Goal: Task Accomplishment & Management: Use online tool/utility

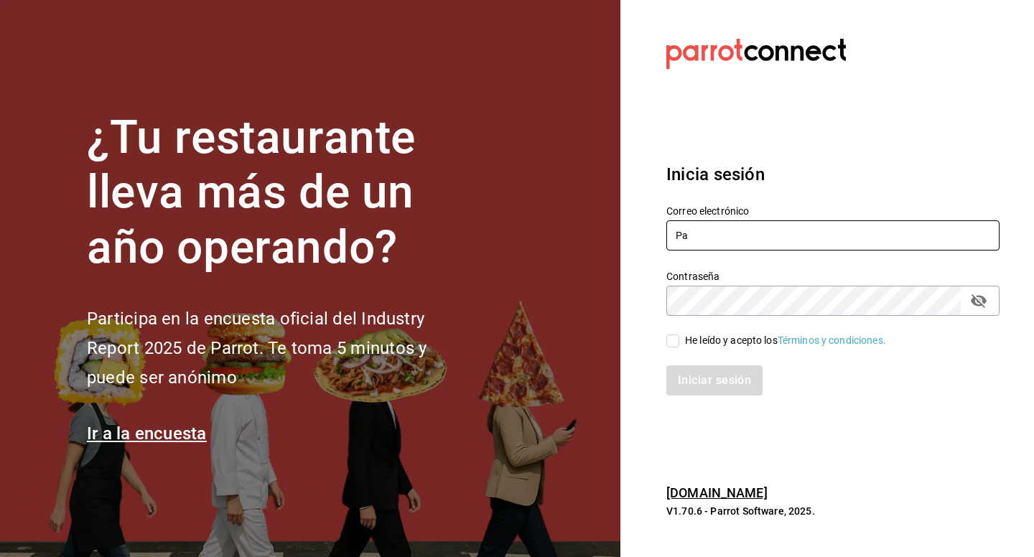
type input "P"
type input "[EMAIL_ADDRESS][DOMAIN_NAME]"
click at [674, 342] on input "He leído y acepto los Términos y condiciones." at bounding box center [672, 341] width 13 height 13
checkbox input "true"
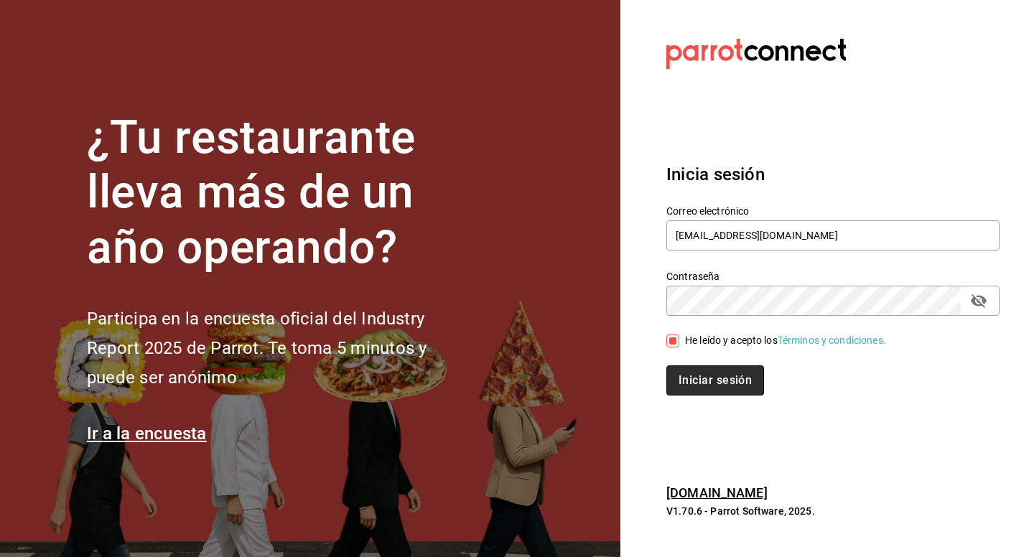
click at [685, 396] on button "Iniciar sesión" at bounding box center [715, 380] width 98 height 30
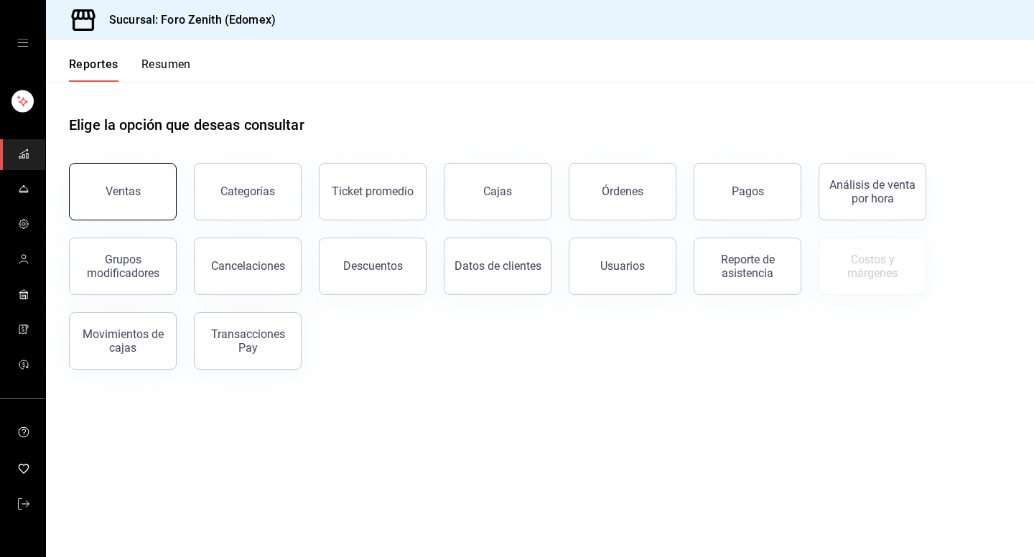
click at [133, 181] on button "Ventas" at bounding box center [123, 191] width 108 height 57
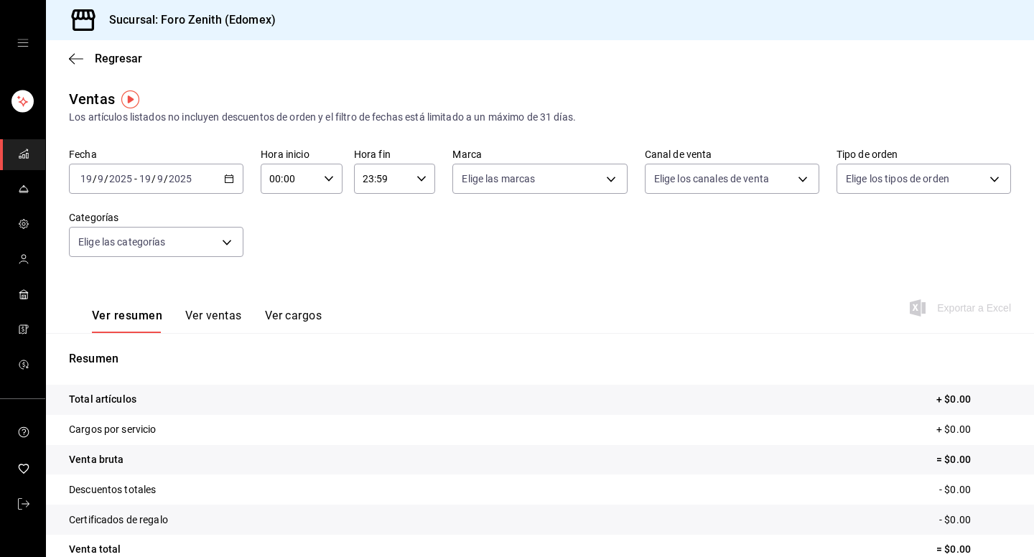
click at [229, 178] on \(Stroke\) "button" at bounding box center [229, 177] width 8 height 1
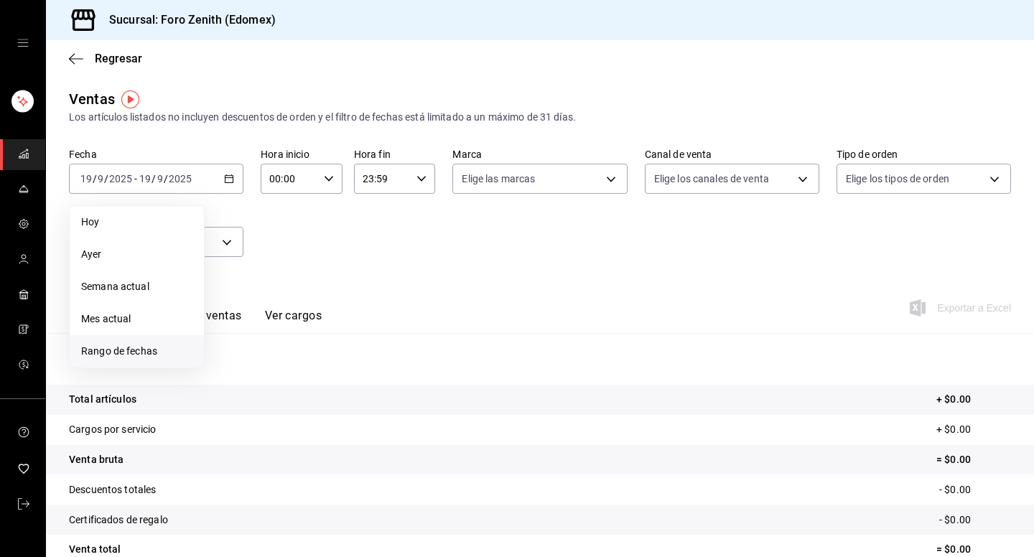
click at [146, 355] on span "Rango de fechas" at bounding box center [136, 351] width 111 height 15
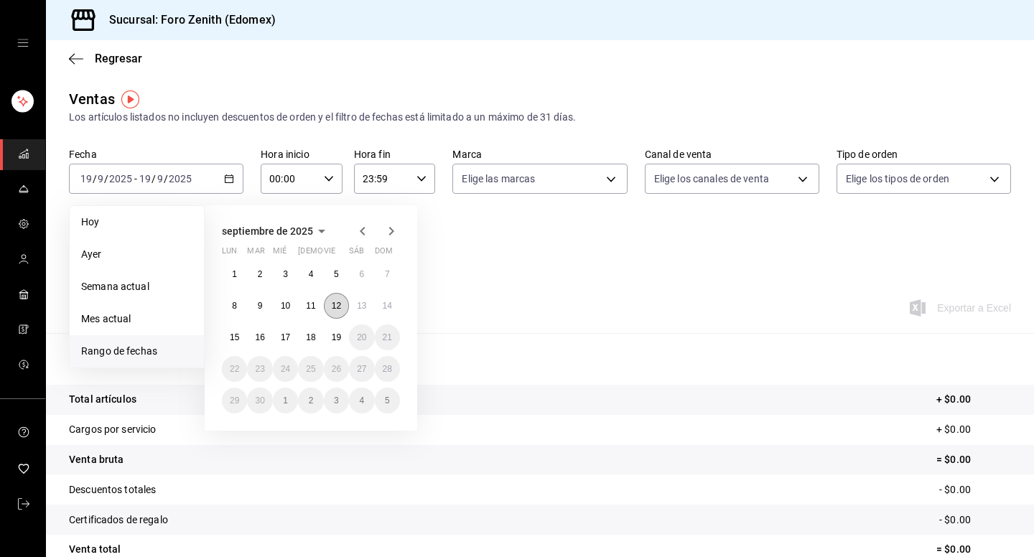
click at [340, 301] on abbr "12" at bounding box center [336, 306] width 9 height 10
click at [355, 301] on button "13" at bounding box center [361, 306] width 25 height 26
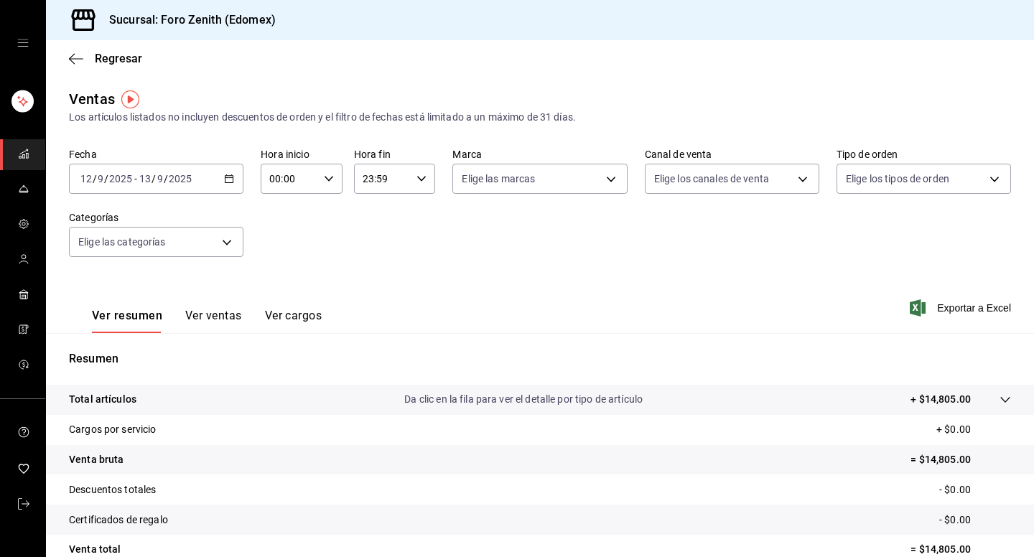
click at [230, 170] on div "[DATE] [DATE] - [DATE] [DATE]" at bounding box center [156, 179] width 174 height 30
click at [335, 178] on div "00:00 Hora inicio" at bounding box center [302, 179] width 82 height 30
click at [287, 207] on button "20" at bounding box center [281, 192] width 35 height 29
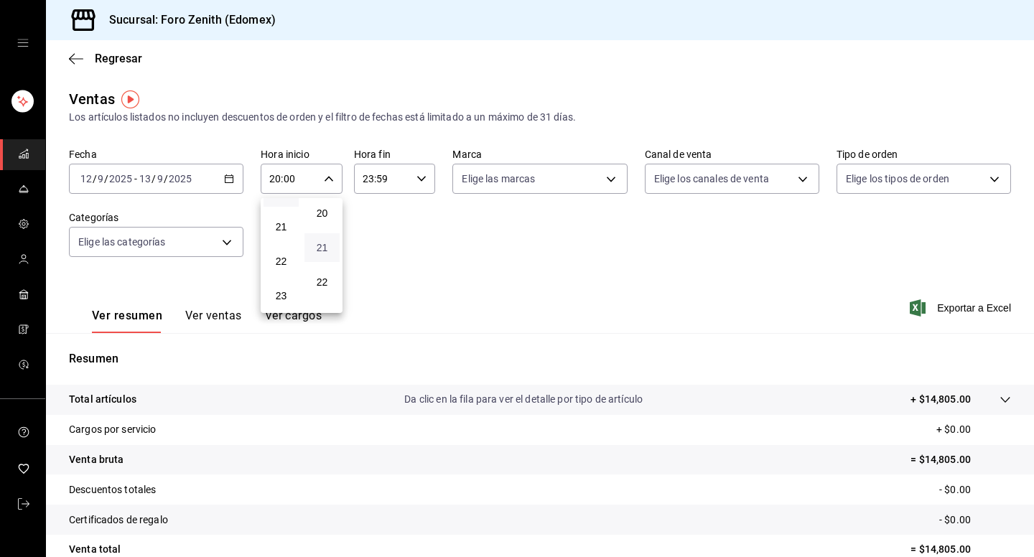
click at [327, 253] on span "21" at bounding box center [322, 247] width 18 height 11
type input "20:21"
click at [416, 179] on div at bounding box center [517, 278] width 1034 height 557
click at [420, 177] on icon "button" at bounding box center [421, 179] width 10 height 10
click at [376, 289] on span "02" at bounding box center [374, 284] width 18 height 11
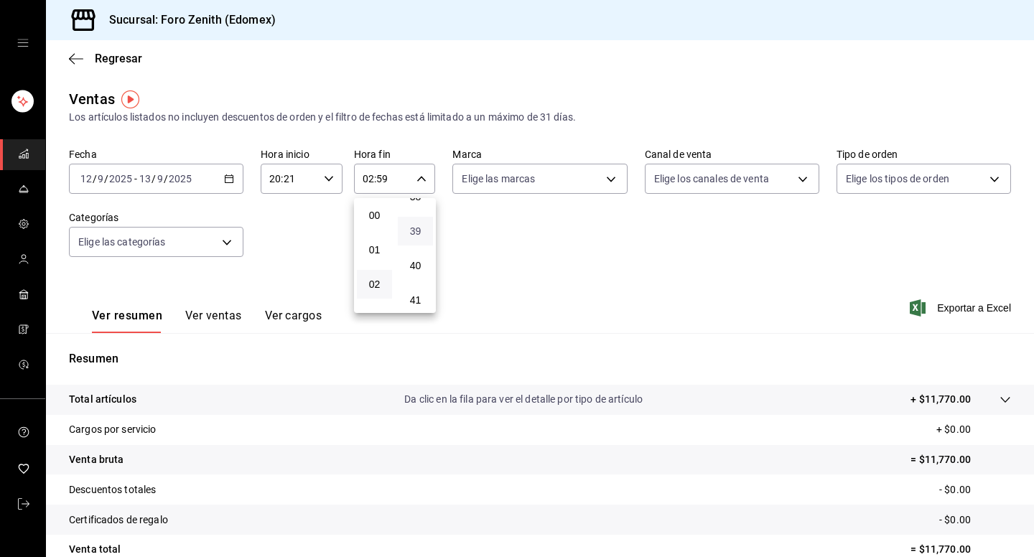
scroll to position [1354, 0]
click at [419, 220] on button "39" at bounding box center [415, 206] width 35 height 29
type input "02:39"
click at [493, 243] on div at bounding box center [517, 278] width 1034 height 557
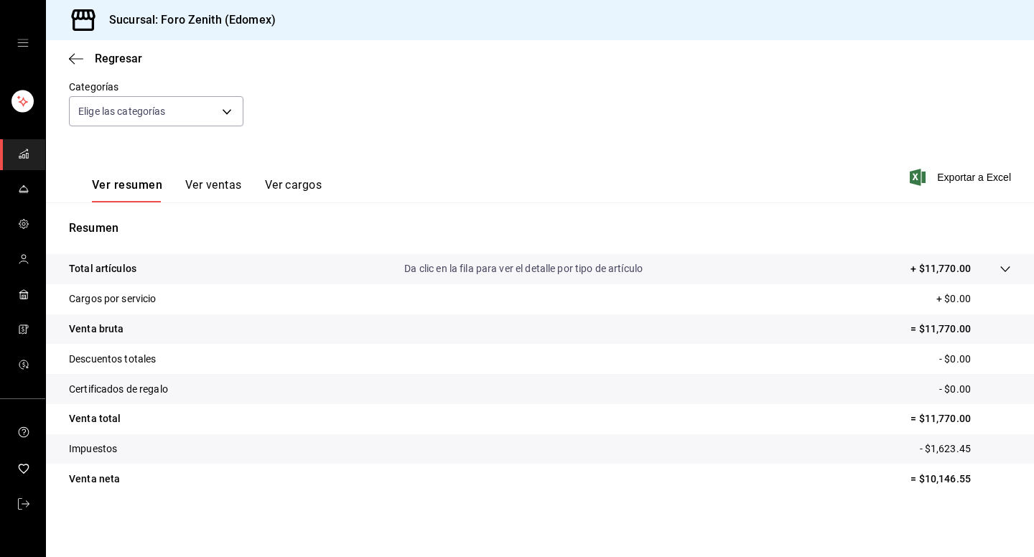
scroll to position [131, 0]
click at [1006, 270] on icon at bounding box center [1005, 269] width 11 height 11
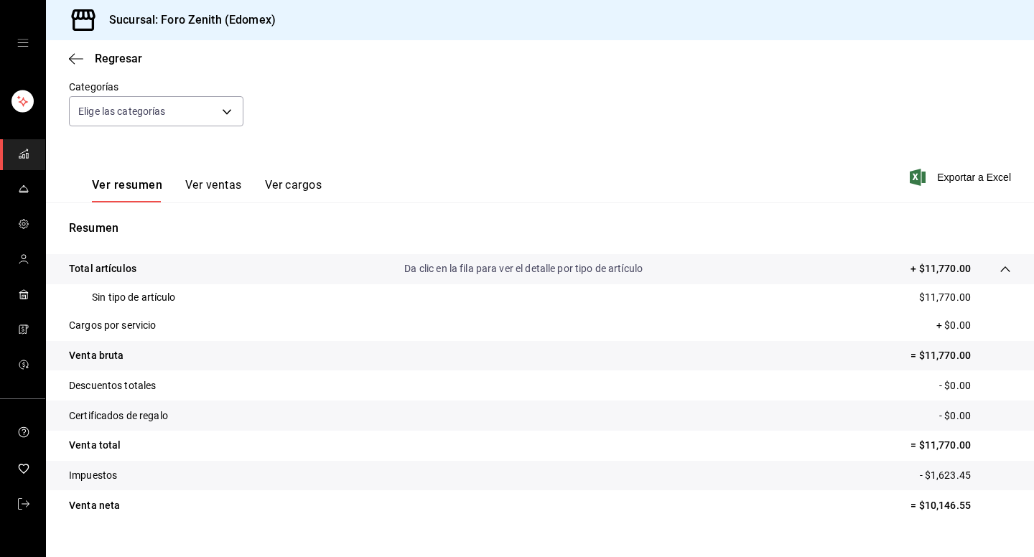
click at [1006, 270] on icon at bounding box center [1005, 269] width 11 height 11
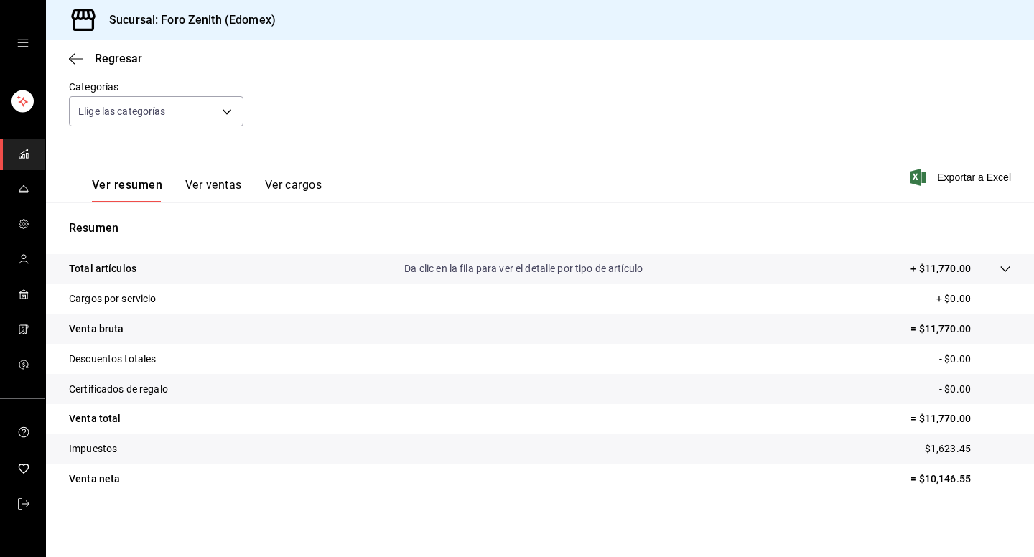
click at [220, 181] on button "Ver ventas" at bounding box center [213, 190] width 57 height 24
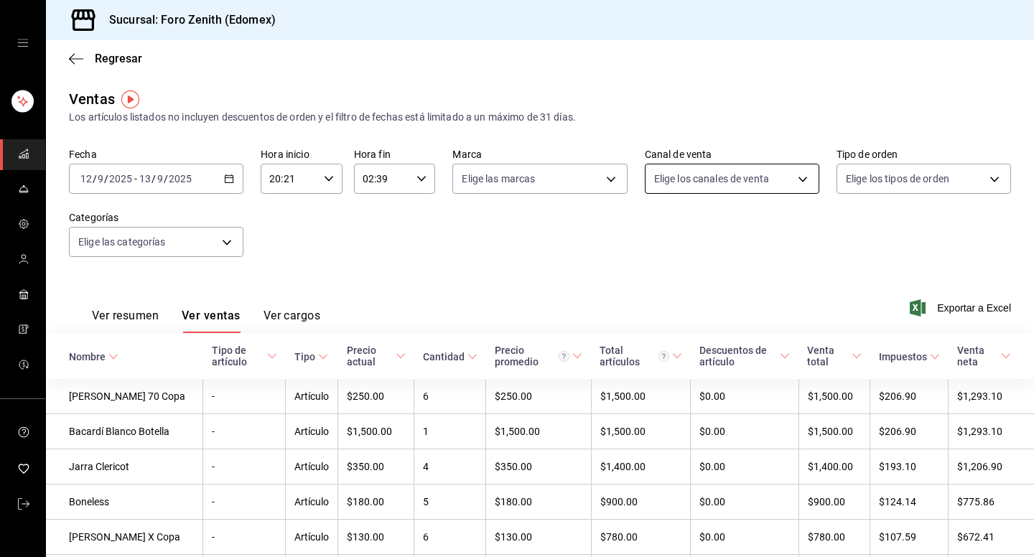
click at [799, 173] on body "Sucursal: Foro Zenith (Edomex) Regresar Ventas Los artículos listados no incluy…" at bounding box center [517, 278] width 1034 height 557
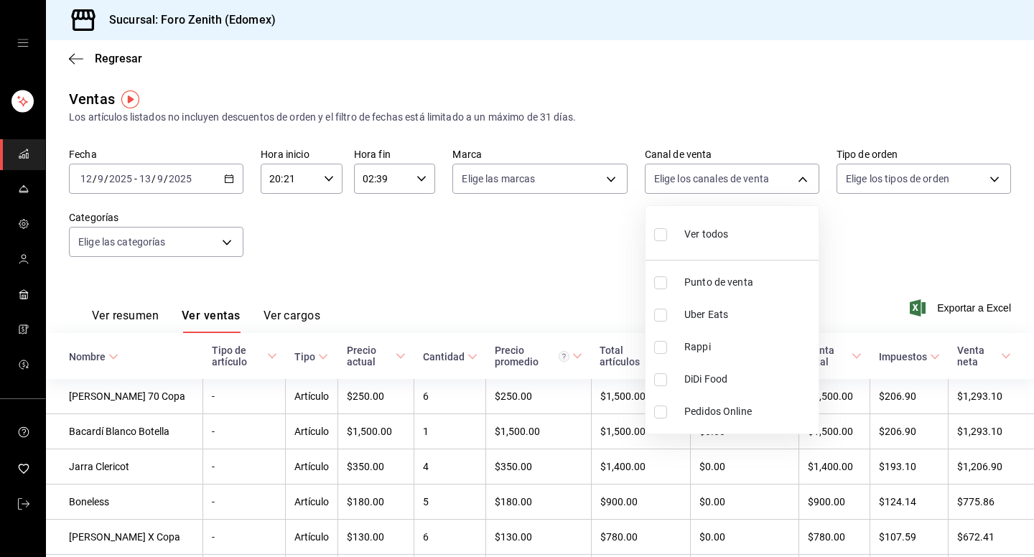
click at [997, 187] on div at bounding box center [517, 278] width 1034 height 557
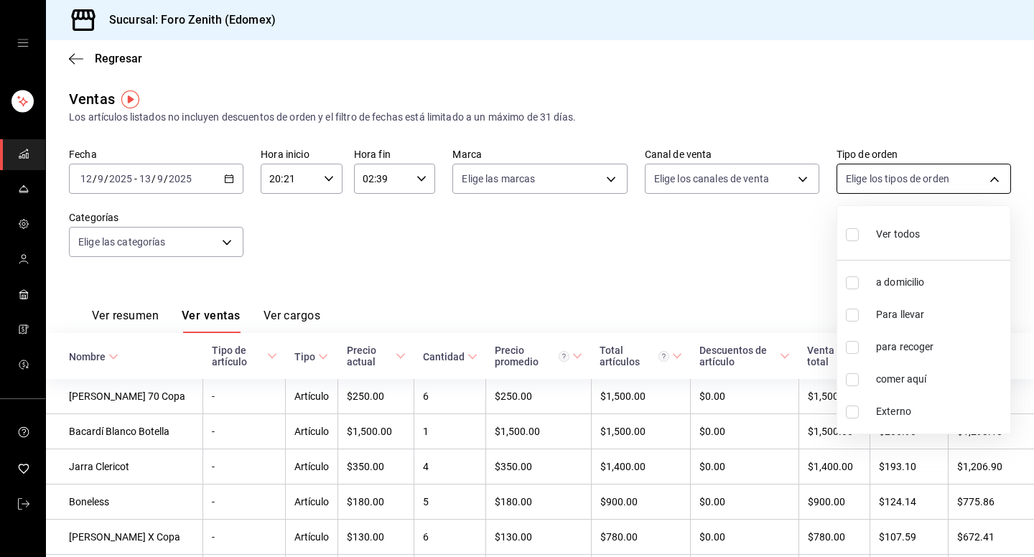
click at [997, 178] on body "Sucursal: Foro Zenith (Edomex) Regresar Ventas Los artículos listados no incluy…" at bounding box center [517, 278] width 1034 height 557
click at [745, 267] on div at bounding box center [517, 278] width 1034 height 557
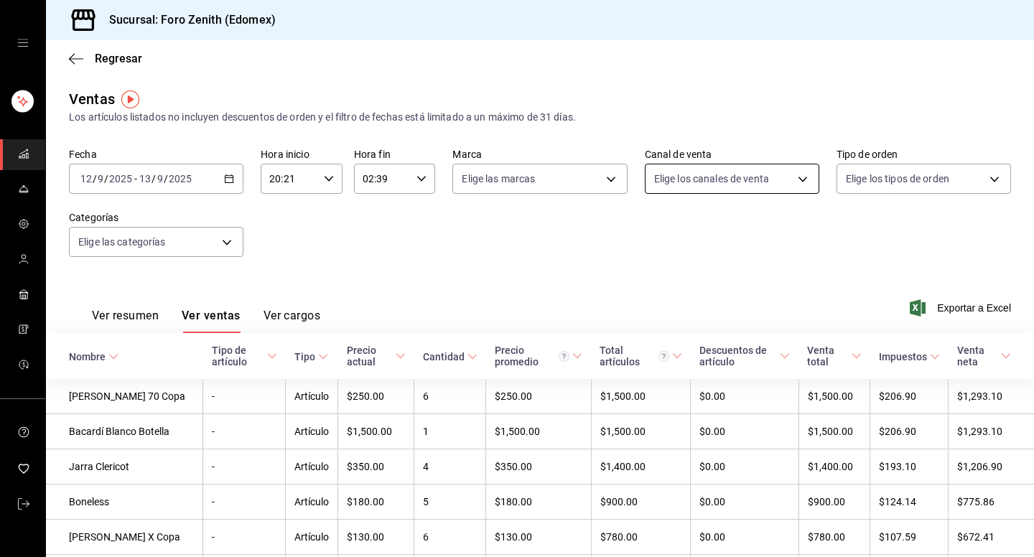
click at [794, 186] on body "Sucursal: Foro Zenith (Edomex) Regresar Ventas Los artículos listados no incluy…" at bounding box center [517, 278] width 1034 height 557
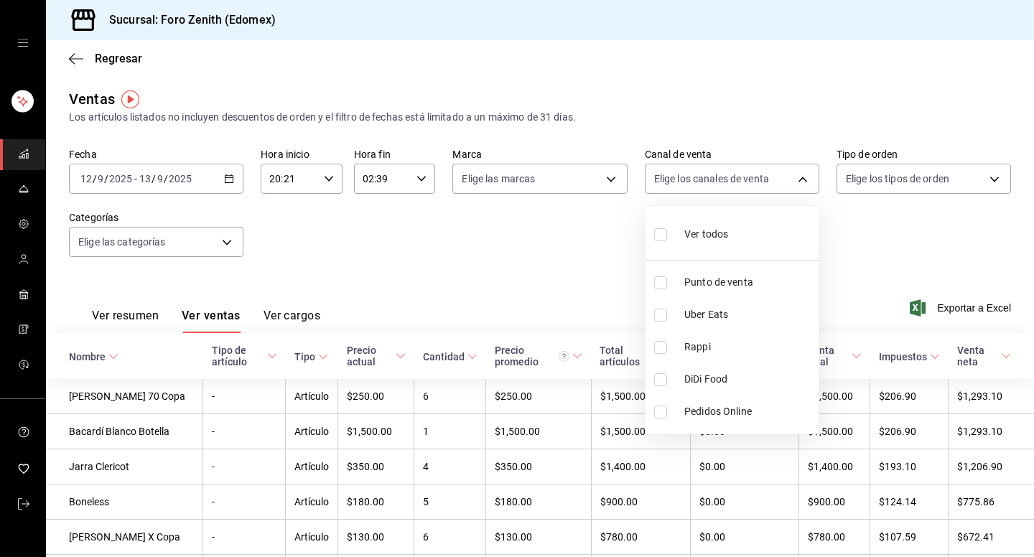
click at [458, 273] on div at bounding box center [517, 278] width 1034 height 557
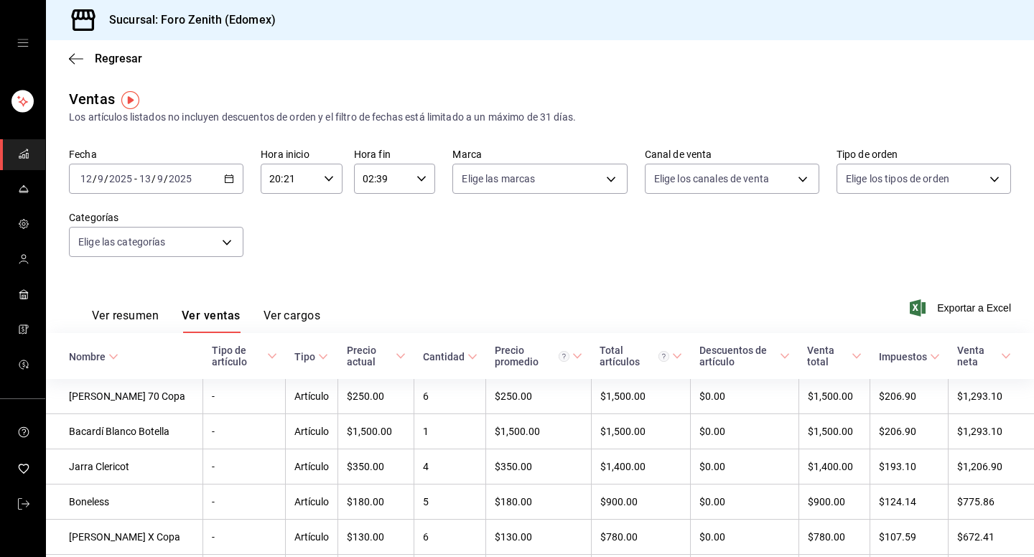
click at [137, 316] on button "Ver resumen" at bounding box center [125, 321] width 67 height 24
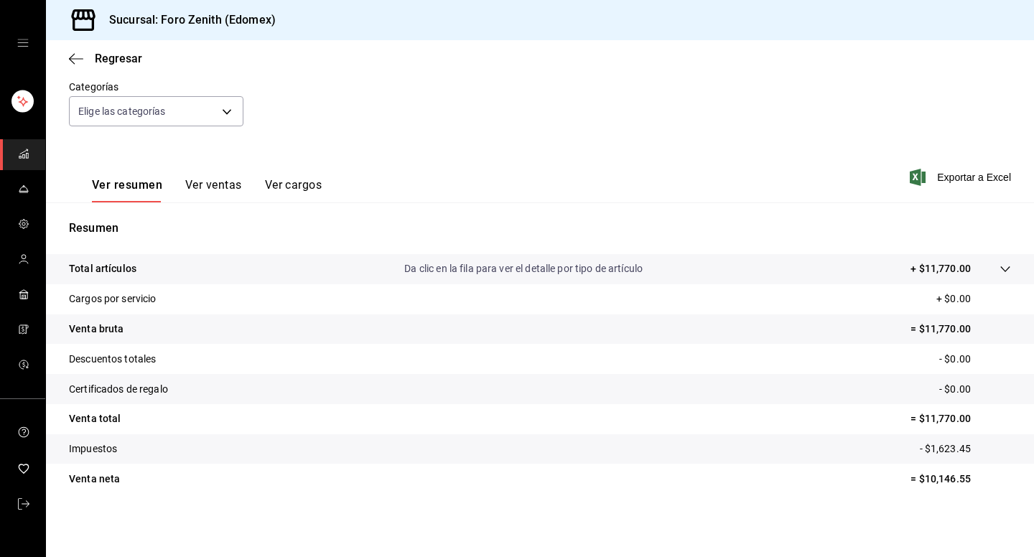
scroll to position [131, 0]
click at [65, 59] on div "Regresar" at bounding box center [540, 58] width 988 height 37
click at [78, 58] on icon "button" at bounding box center [76, 58] width 14 height 1
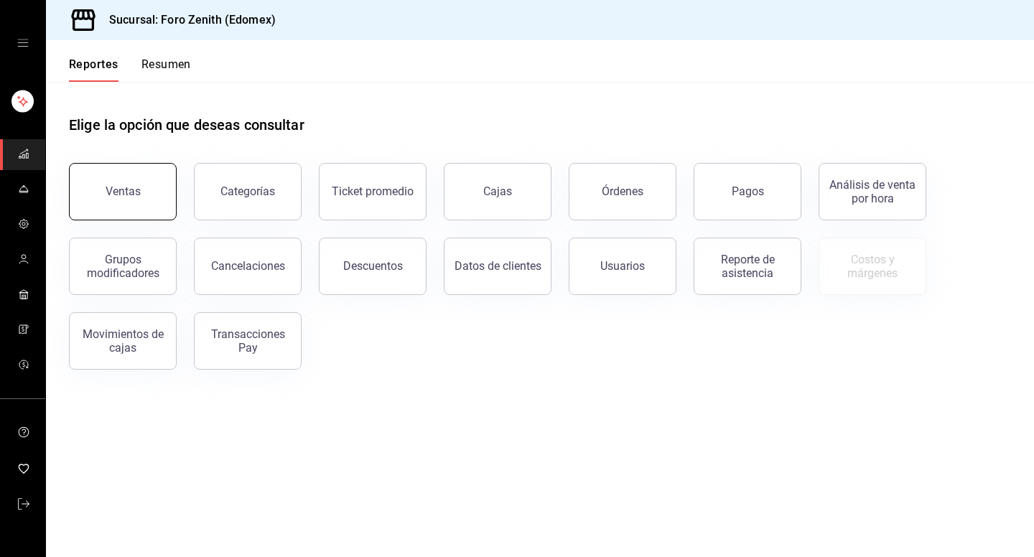
click at [157, 200] on button "Ventas" at bounding box center [123, 191] width 108 height 57
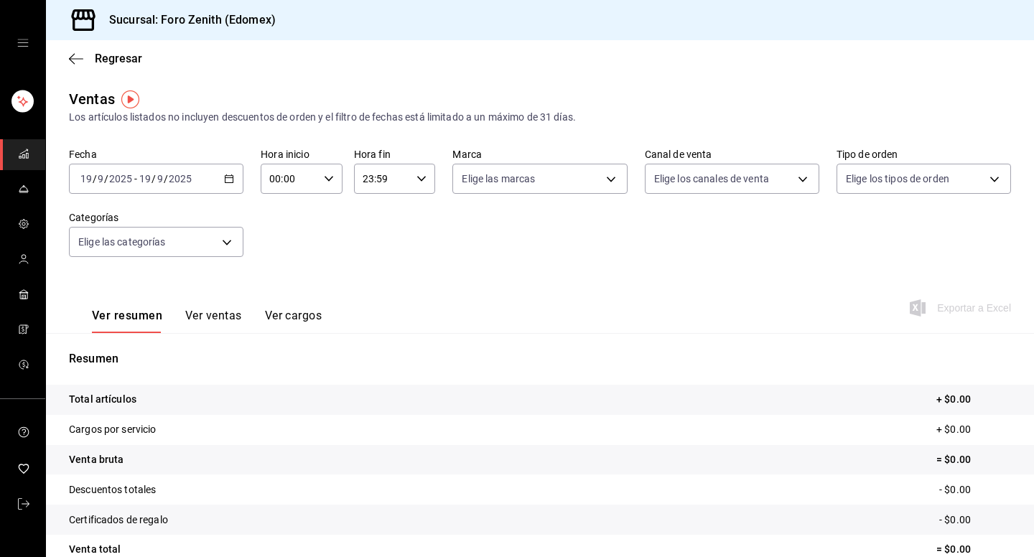
click at [330, 174] on icon "button" at bounding box center [329, 179] width 10 height 10
click at [231, 184] on div at bounding box center [517, 278] width 1034 height 557
click at [228, 183] on \(Stroke\) "button" at bounding box center [229, 179] width 9 height 8
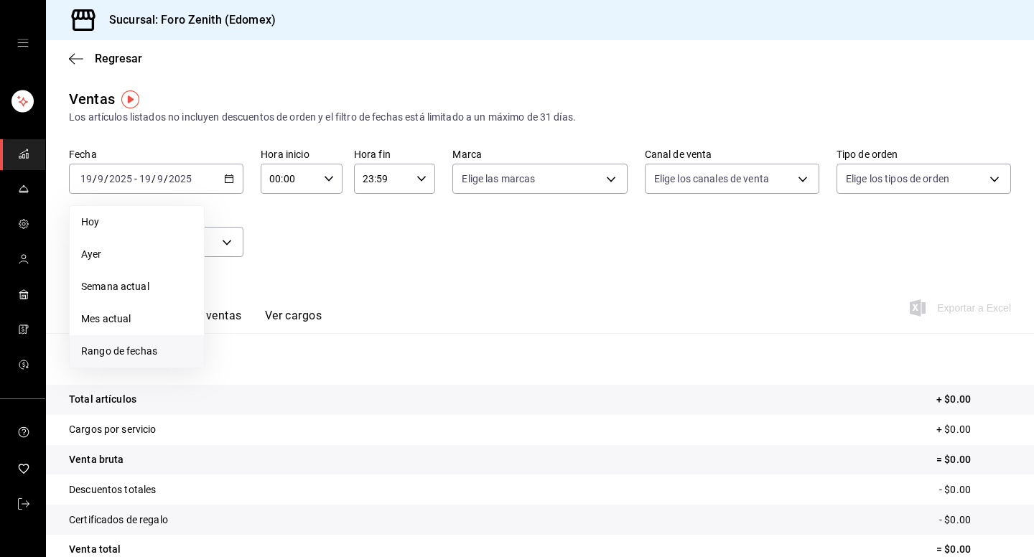
click at [166, 347] on span "Rango de fechas" at bounding box center [136, 351] width 111 height 15
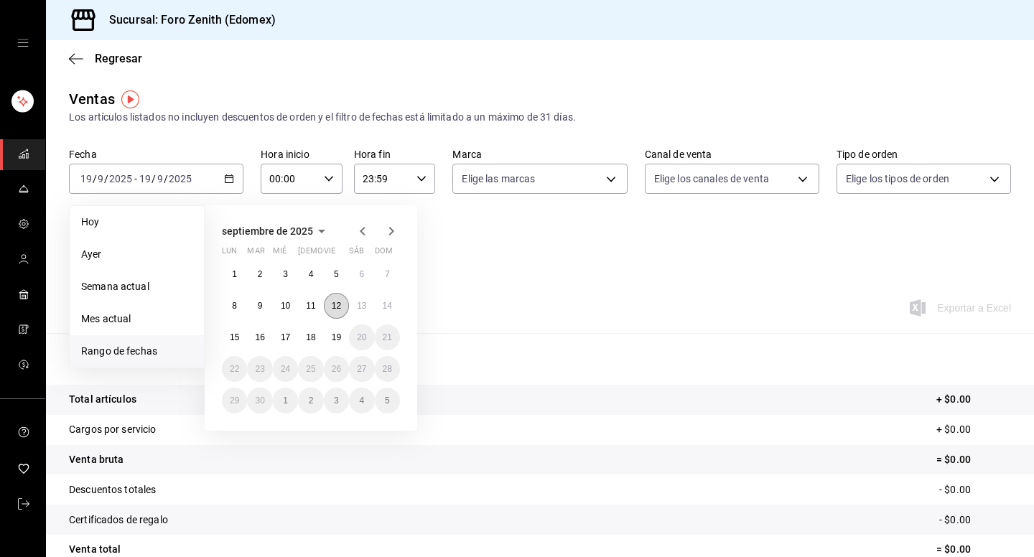
click at [330, 307] on button "12" at bounding box center [336, 306] width 25 height 26
click at [358, 306] on abbr "13" at bounding box center [361, 306] width 9 height 10
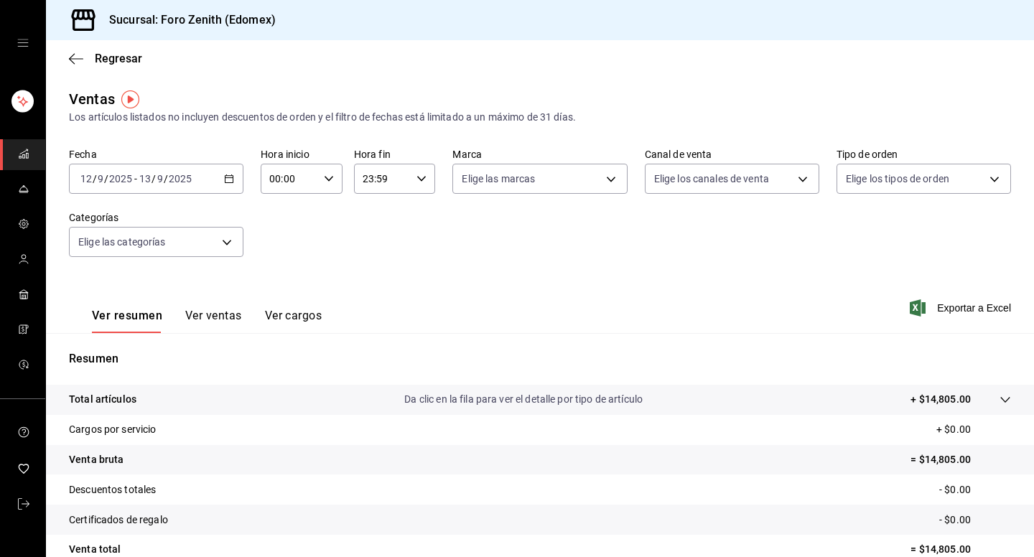
click at [326, 184] on div "00:00 Hora inicio" at bounding box center [302, 179] width 82 height 30
click at [282, 223] on span "19" at bounding box center [281, 217] width 18 height 11
type input "19:00"
click at [413, 179] on div at bounding box center [517, 278] width 1034 height 557
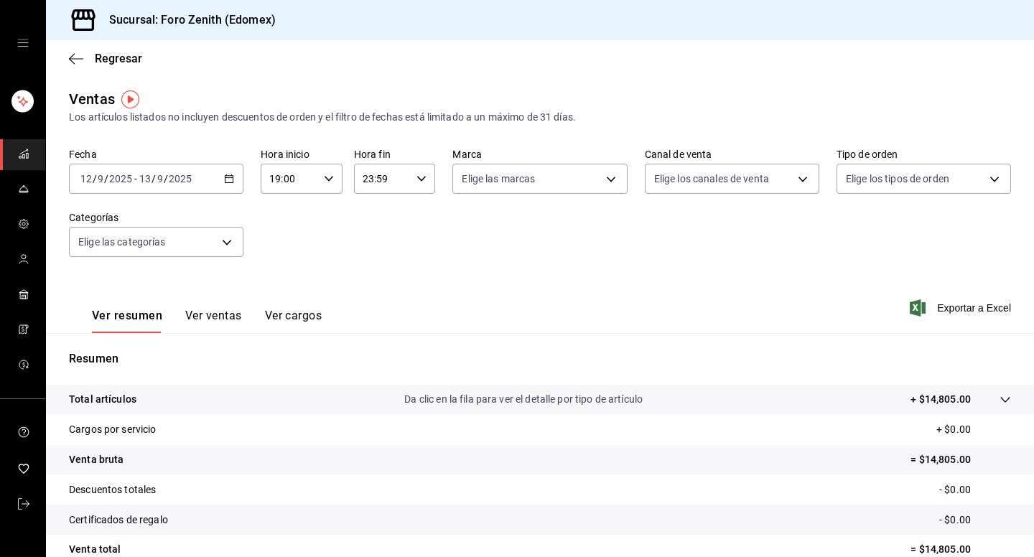
click at [413, 179] on div "23:59 Hora fin" at bounding box center [395, 179] width 82 height 30
click at [378, 274] on button "02" at bounding box center [374, 259] width 35 height 29
click at [424, 224] on button "00" at bounding box center [415, 215] width 35 height 29
type input "02:00"
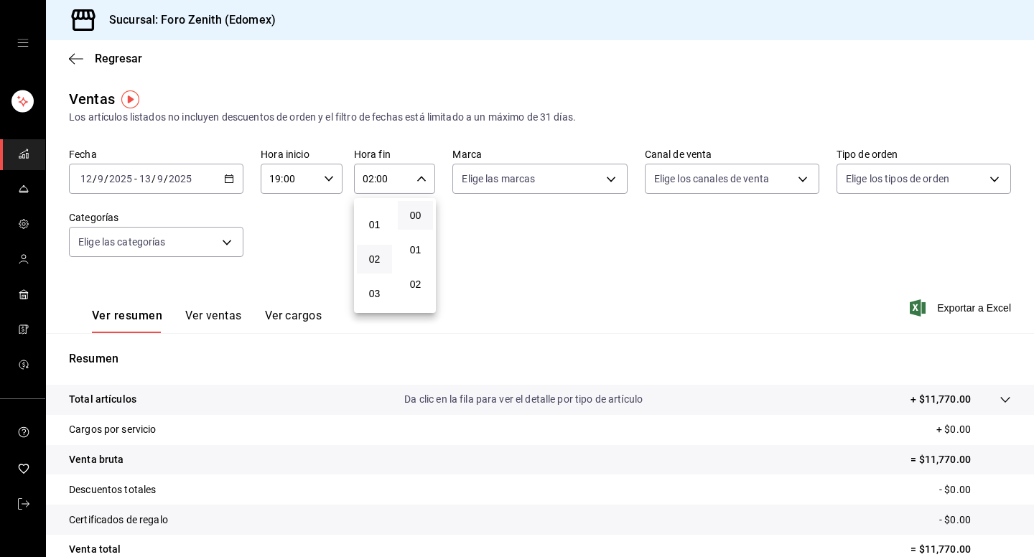
click at [482, 231] on div at bounding box center [517, 278] width 1034 height 557
click at [227, 174] on icon "button" at bounding box center [229, 179] width 10 height 10
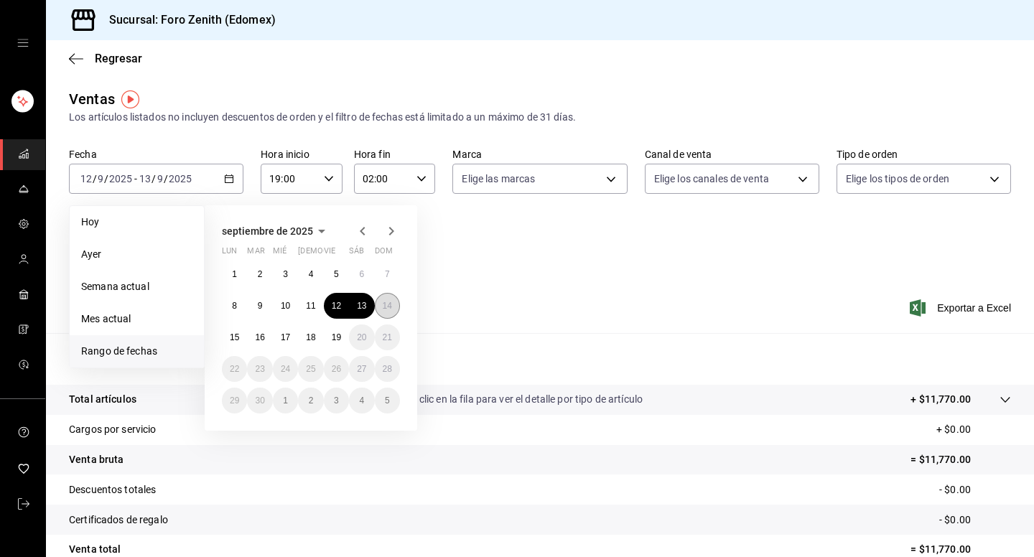
click at [387, 305] on abbr "14" at bounding box center [387, 306] width 9 height 10
click at [356, 303] on button "13" at bounding box center [361, 306] width 25 height 26
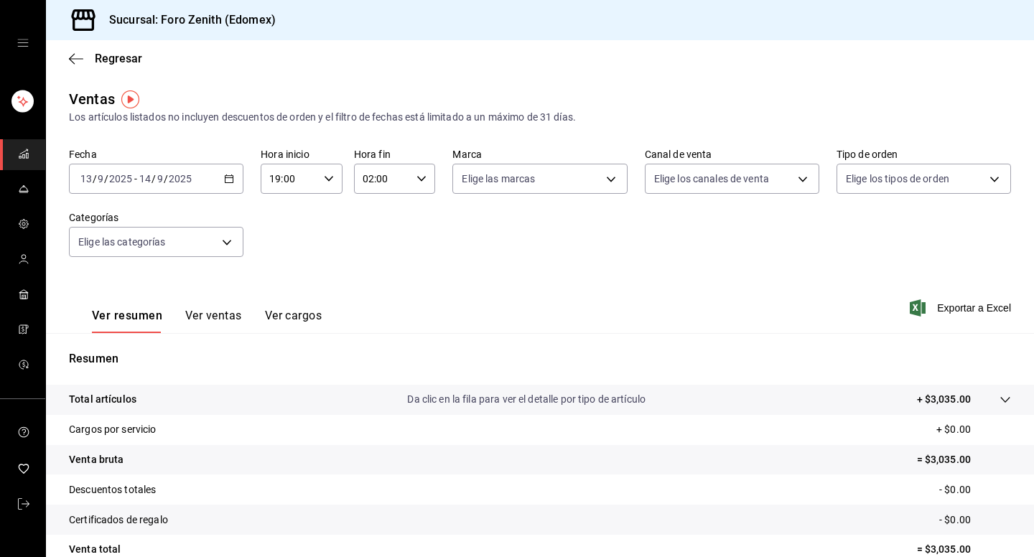
click at [215, 172] on div "[DATE] [DATE] - [DATE] [DATE]" at bounding box center [156, 179] width 174 height 30
click at [457, 299] on div "Ver resumen Ver ventas Ver cargos Exportar a Excel" at bounding box center [540, 303] width 988 height 59
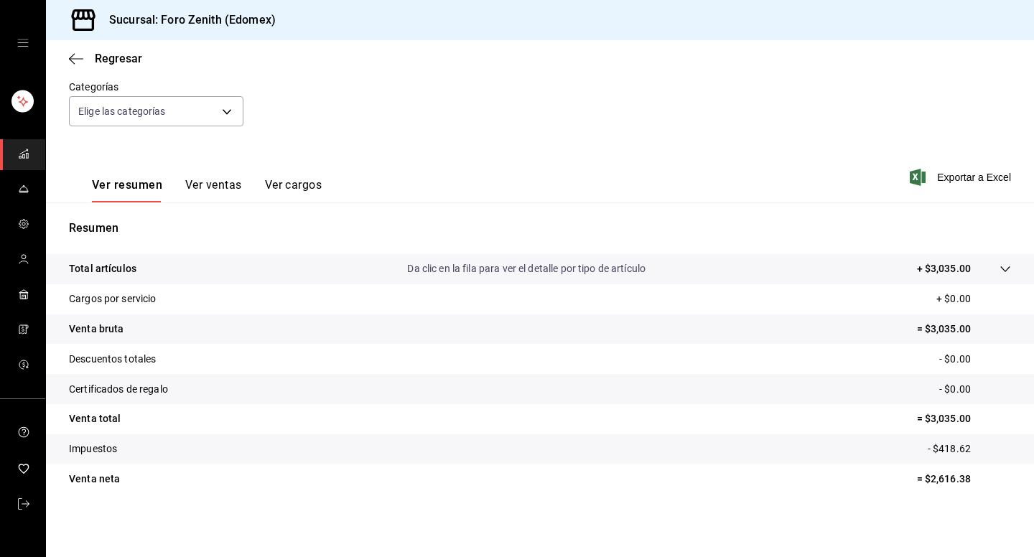
scroll to position [131, 0]
click at [208, 182] on button "Ver ventas" at bounding box center [213, 190] width 57 height 24
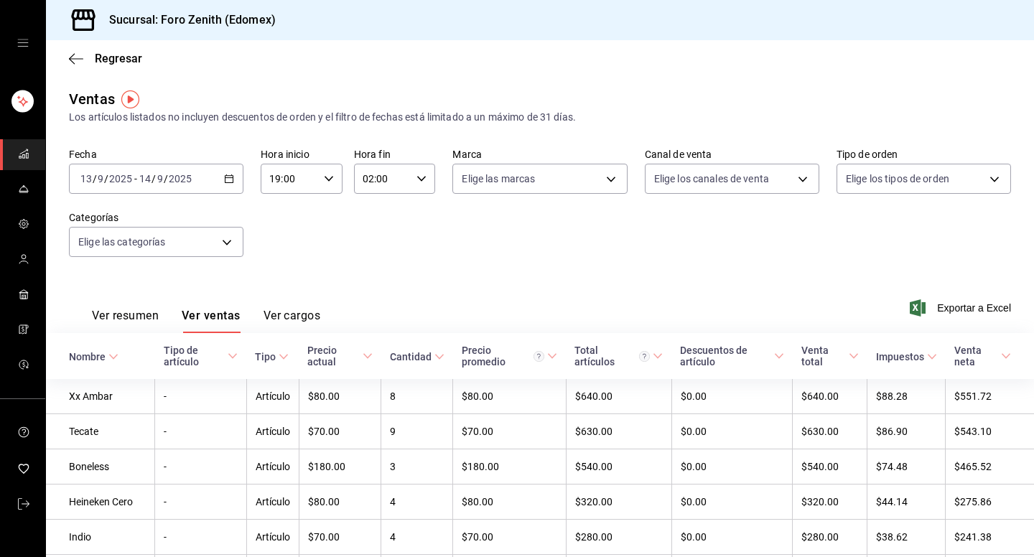
click at [294, 304] on div "Ver resumen Ver ventas Ver cargos" at bounding box center [194, 313] width 251 height 42
click at [290, 321] on button "Ver cargos" at bounding box center [292, 321] width 57 height 24
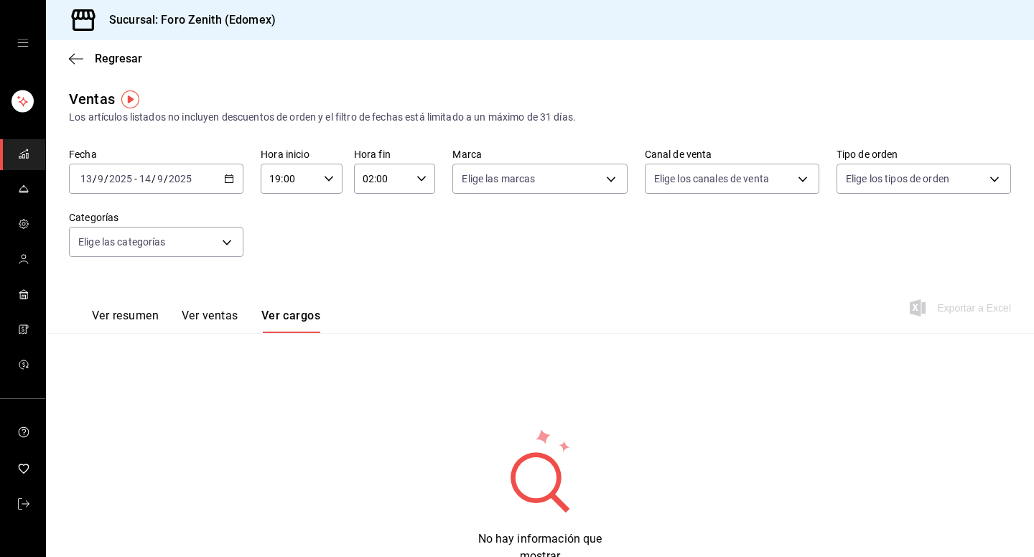
click at [134, 319] on button "Ver resumen" at bounding box center [125, 321] width 67 height 24
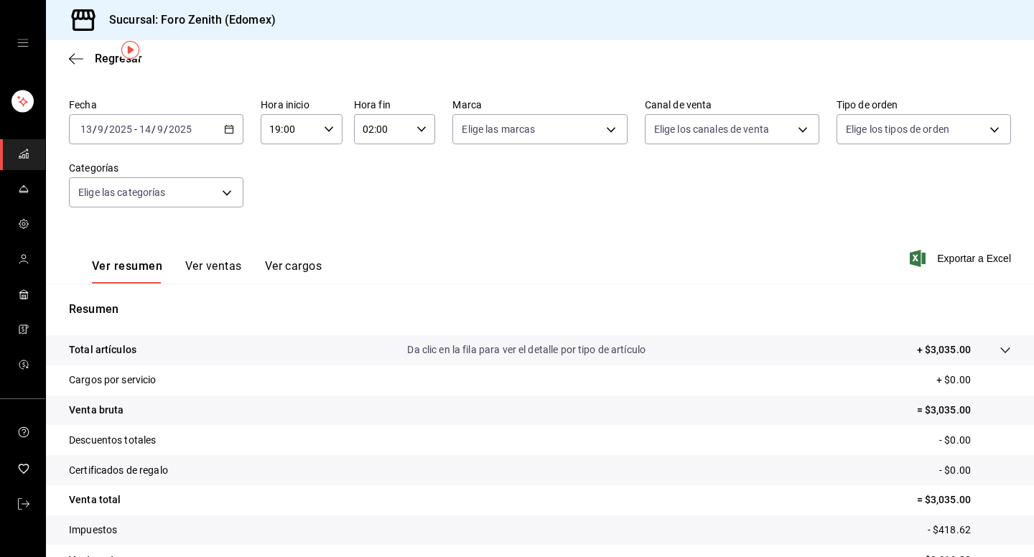
scroll to position [52, 0]
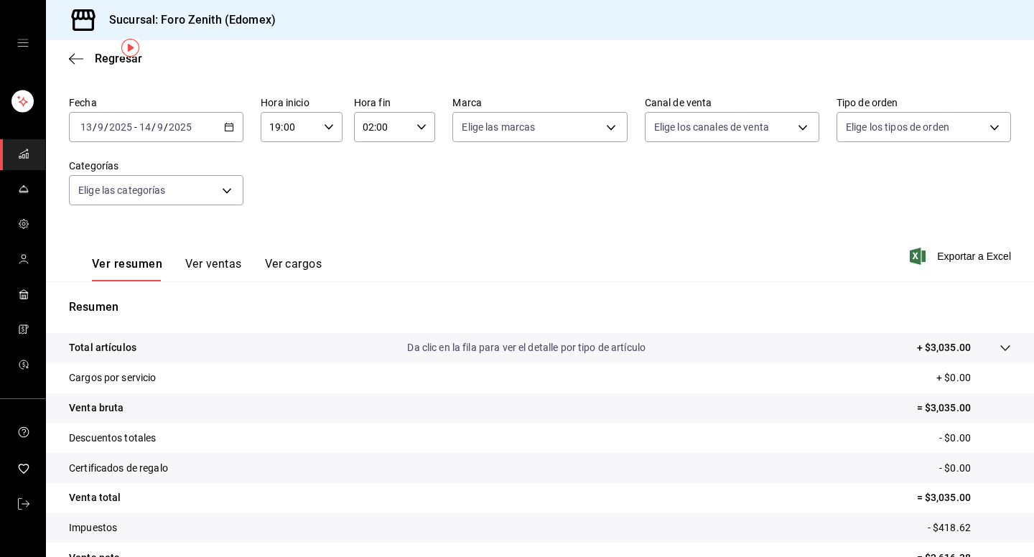
click at [213, 401] on tr "Venta bruta = $3,035.00" at bounding box center [540, 408] width 988 height 30
click at [936, 126] on body "Sucursal: Foro Zenith (Edomex) Regresar Ventas Los artículos listados no incluy…" at bounding box center [517, 278] width 1034 height 557
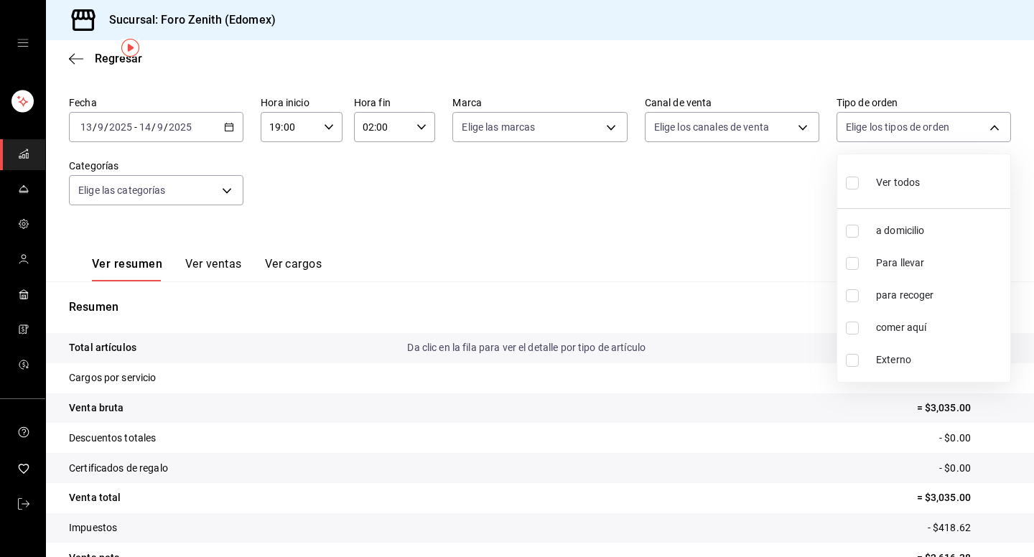
click at [936, 127] on div at bounding box center [517, 278] width 1034 height 557
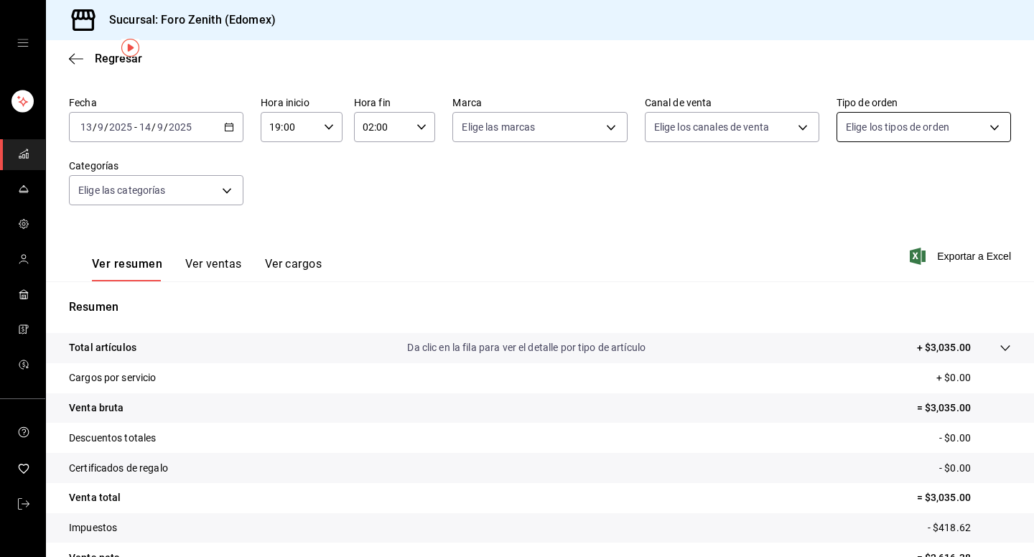
click at [883, 134] on body "Sucursal: Foro Zenith (Edomex) Regresar Ventas Los artículos listados no incluy…" at bounding box center [517, 278] width 1034 height 557
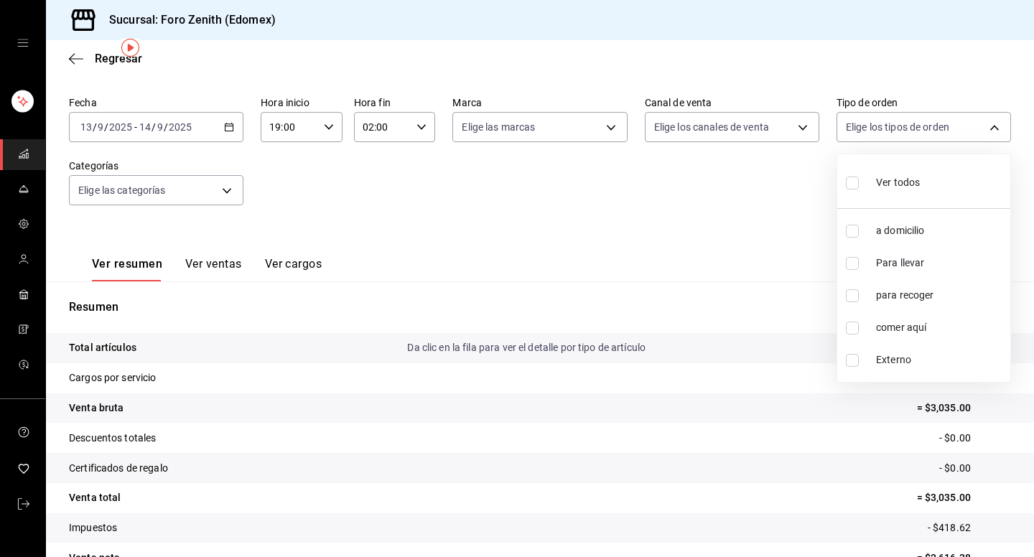
click at [793, 141] on div at bounding box center [517, 278] width 1034 height 557
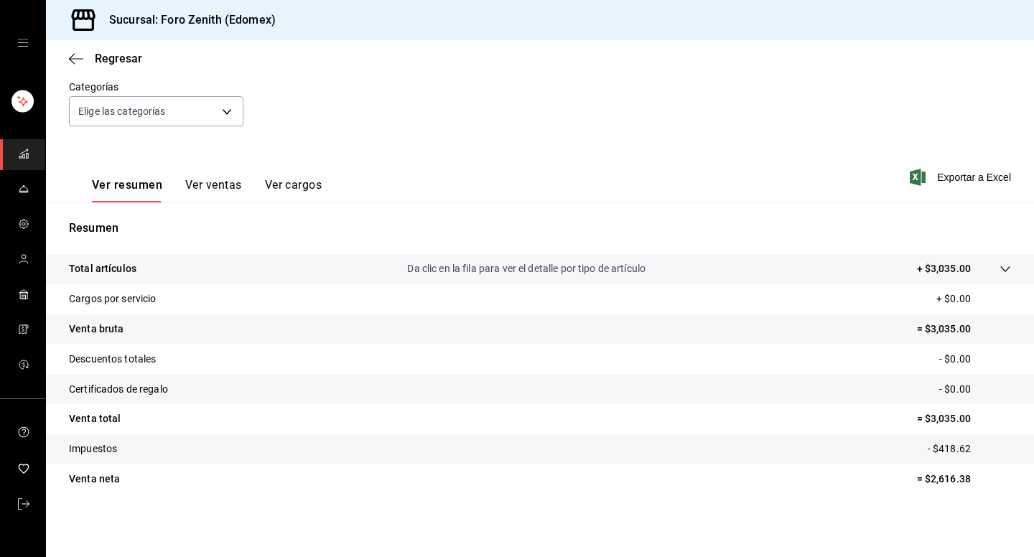
scroll to position [131, 0]
click at [71, 65] on icon "button" at bounding box center [76, 58] width 14 height 13
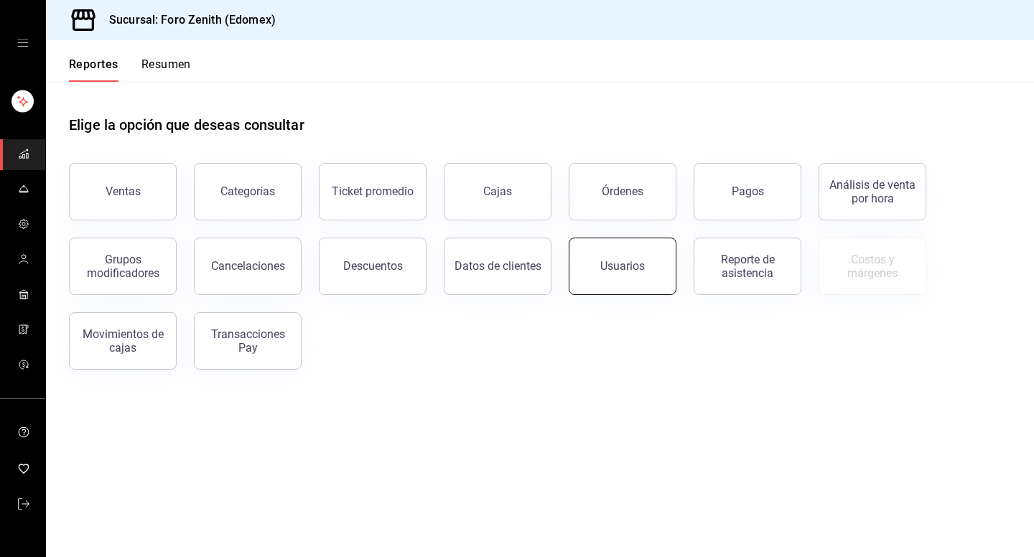
click at [620, 260] on div "Usuarios" at bounding box center [622, 266] width 45 height 14
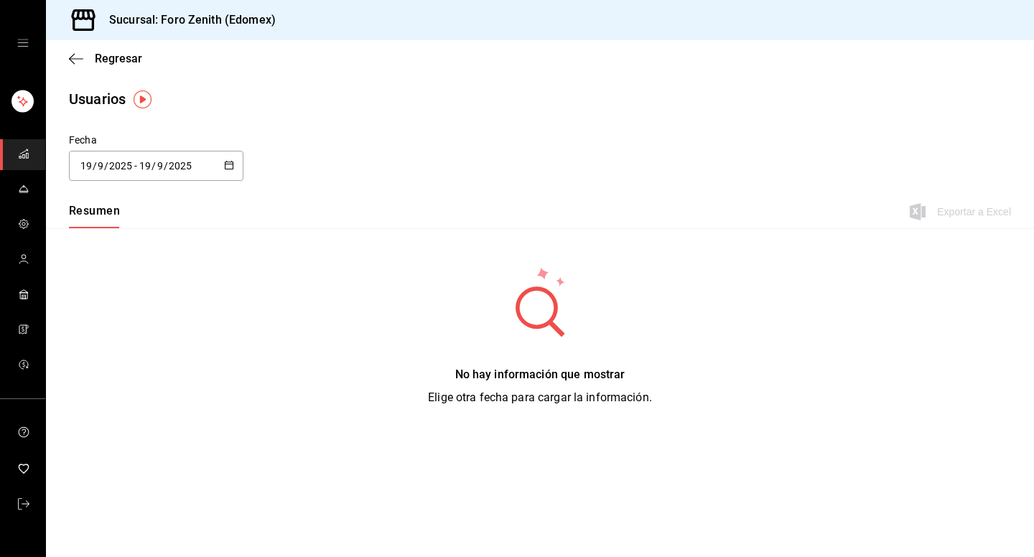
click at [225, 166] on \(Stroke\) "button" at bounding box center [229, 166] width 9 height 8
click at [153, 376] on li "Rango de fechas" at bounding box center [137, 373] width 136 height 32
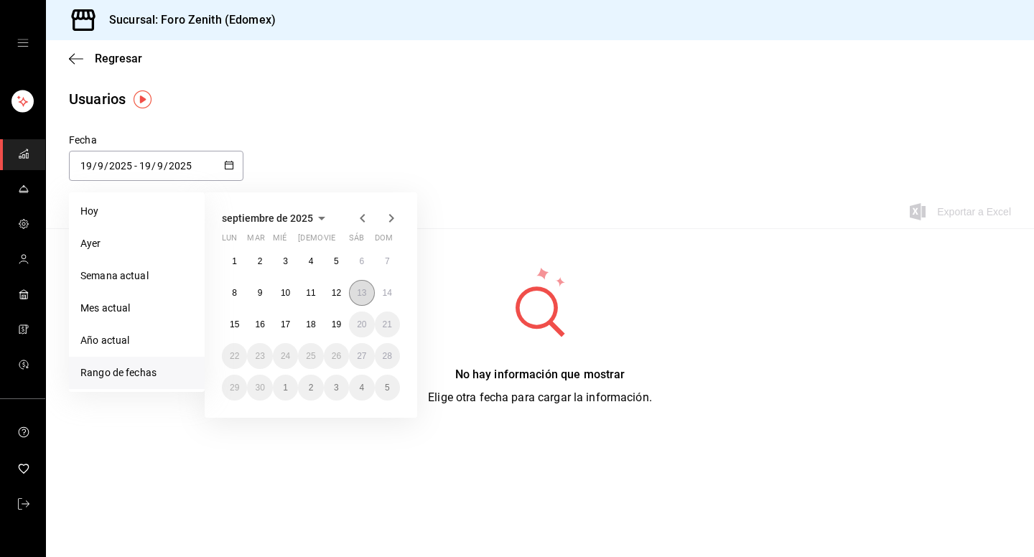
click at [358, 293] on abbr "13" at bounding box center [361, 293] width 9 height 10
click at [384, 292] on abbr "14" at bounding box center [387, 293] width 9 height 10
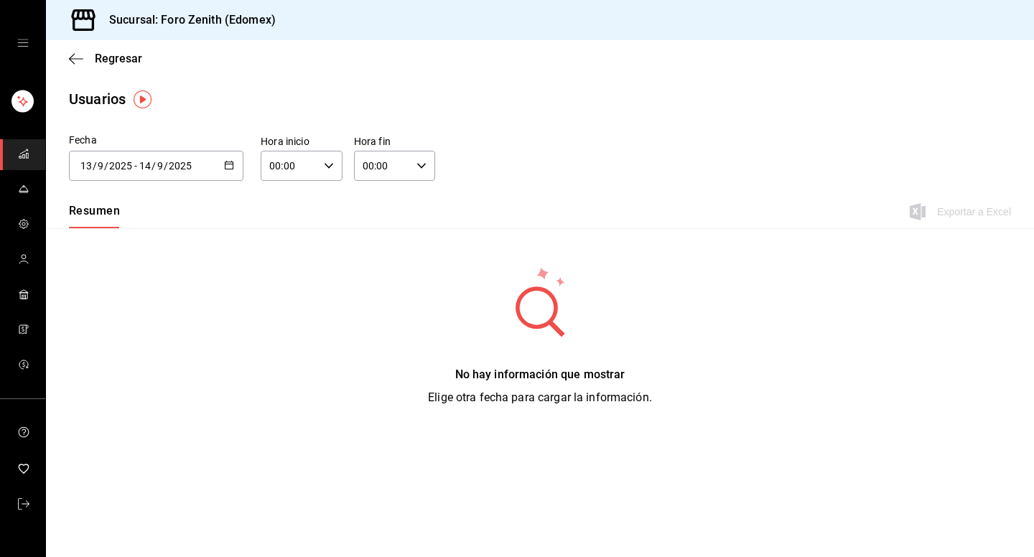
type input "[DATE]"
type input "13"
type input "[DATE]"
type input "14"
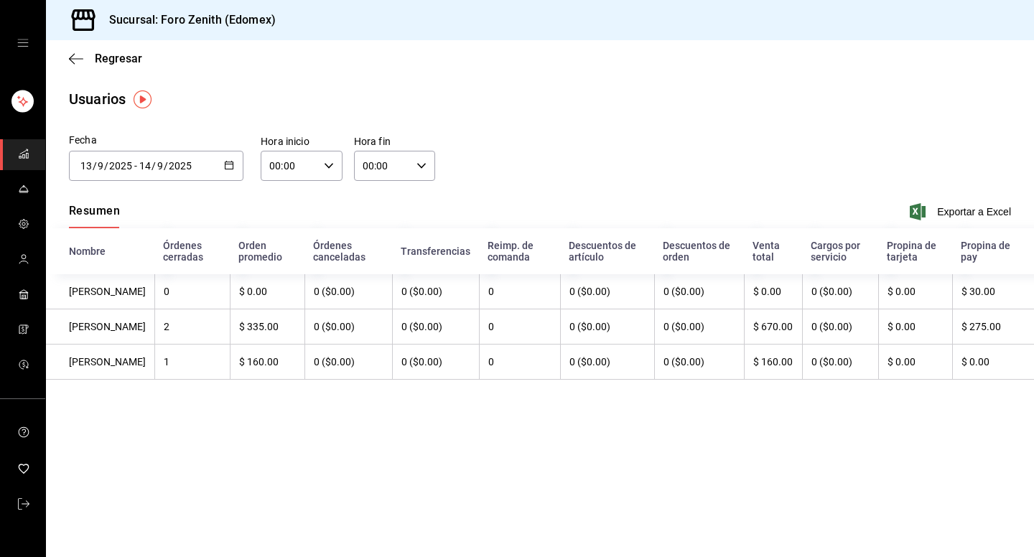
click at [326, 167] on icon "button" at bounding box center [329, 166] width 10 height 10
click at [232, 159] on div at bounding box center [517, 278] width 1034 height 557
click at [227, 169] on \(Stroke\) "button" at bounding box center [229, 166] width 9 height 8
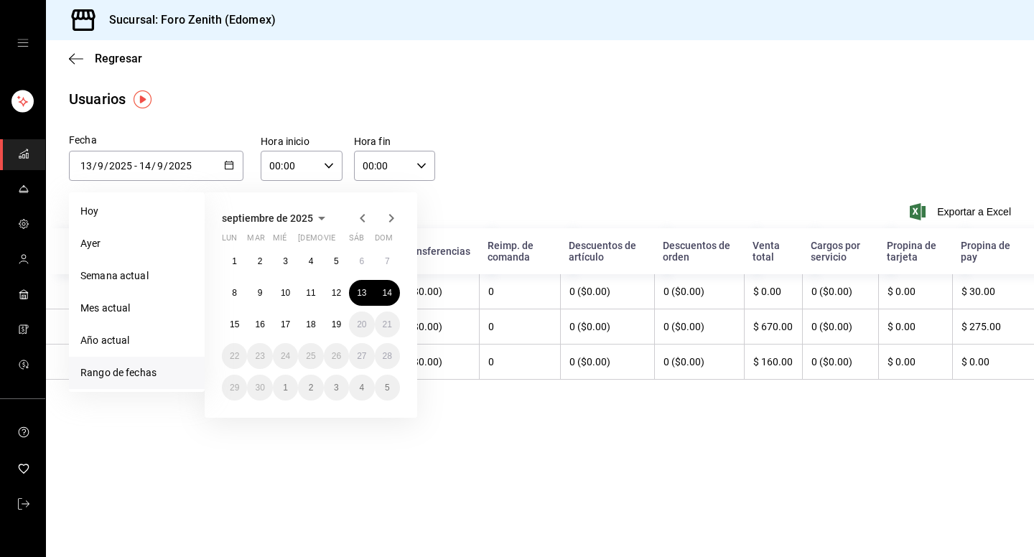
click at [327, 161] on icon "button" at bounding box center [329, 166] width 10 height 10
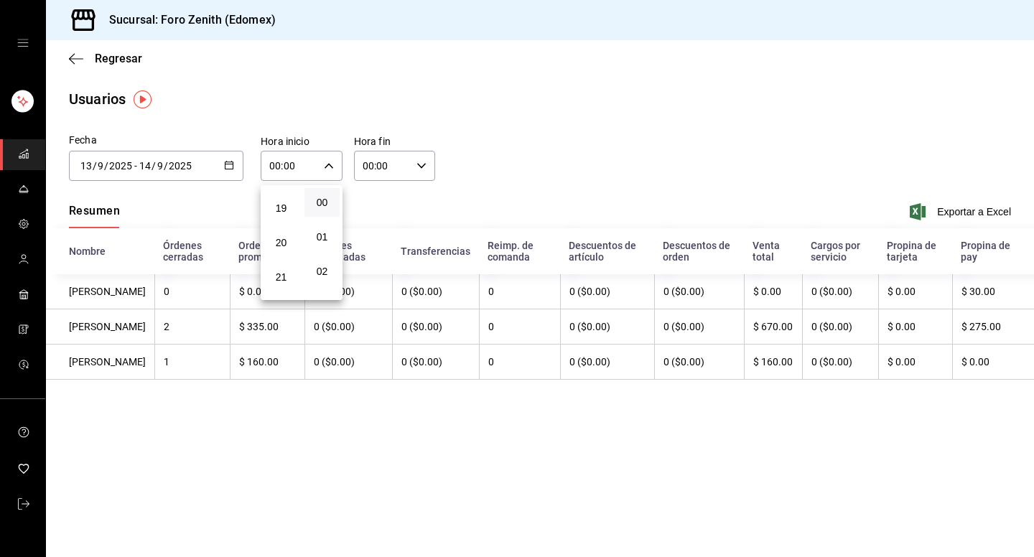
scroll to position [648, 0]
click at [284, 215] on span "19" at bounding box center [281, 209] width 18 height 11
type input "19:00"
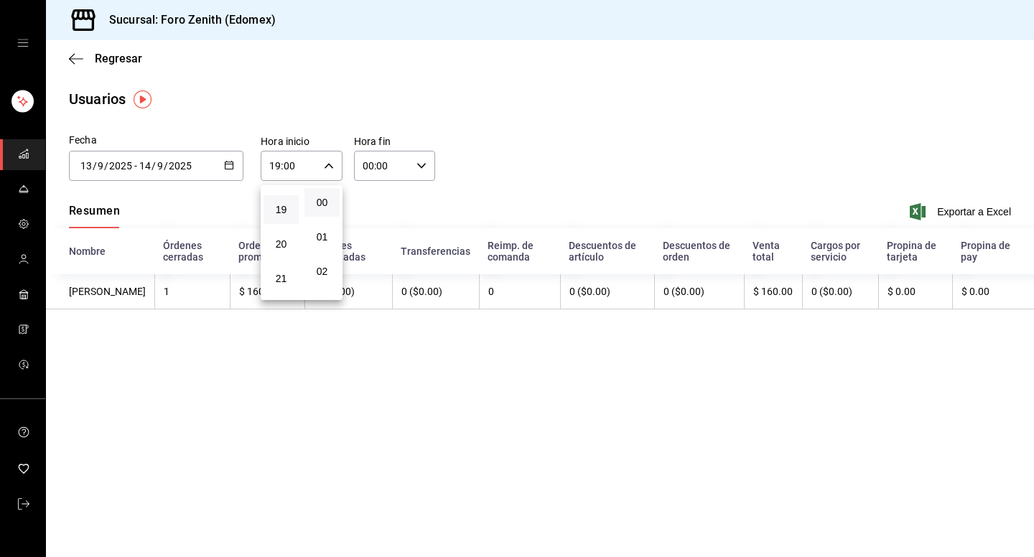
click at [416, 171] on div at bounding box center [517, 278] width 1034 height 557
click at [419, 171] on div "00:00 Hora fin" at bounding box center [395, 166] width 82 height 30
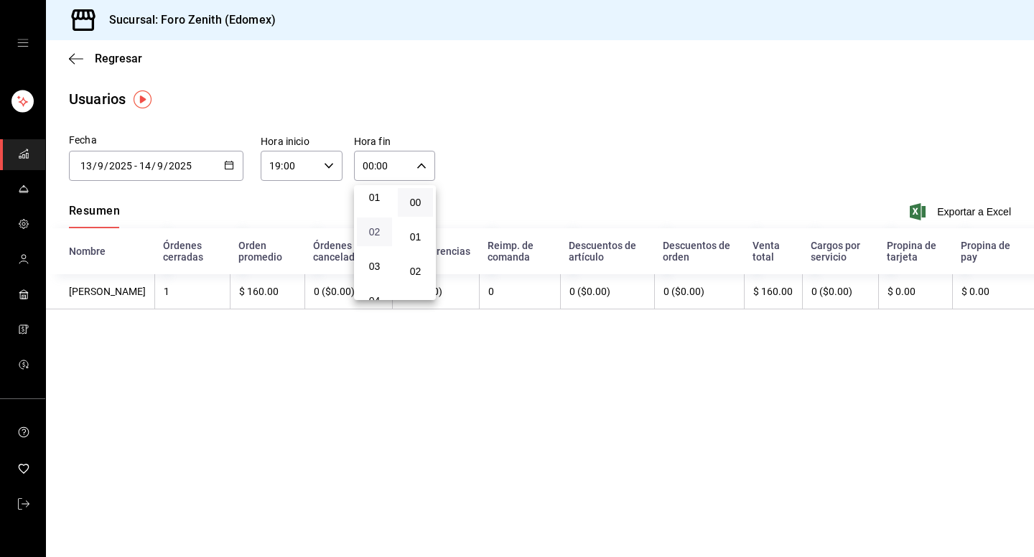
scroll to position [37, 0]
click at [382, 269] on span "03" at bounding box center [374, 269] width 18 height 11
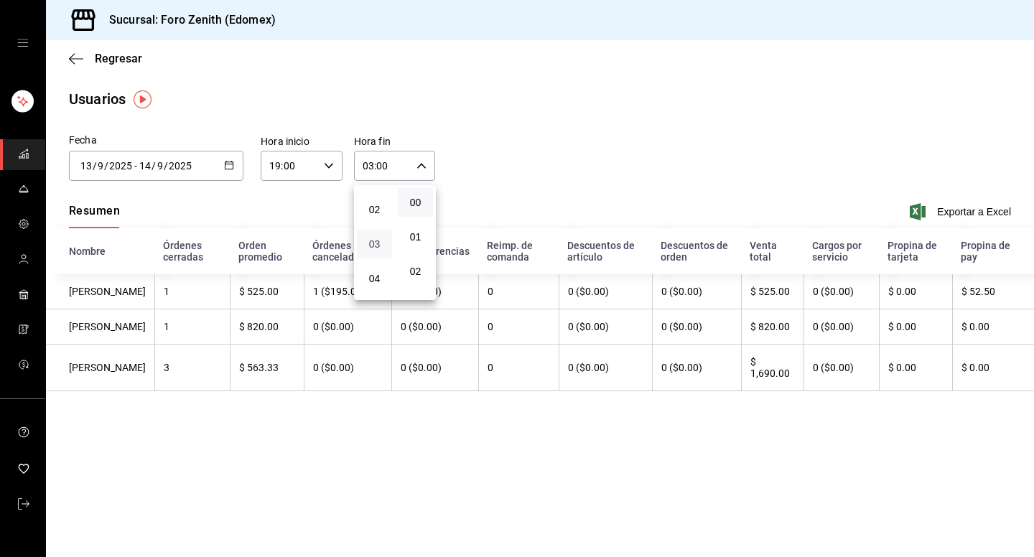
scroll to position [85, 0]
click at [381, 261] on span "04" at bounding box center [374, 254] width 18 height 11
type input "04:00"
click at [596, 6] on div at bounding box center [517, 278] width 1034 height 557
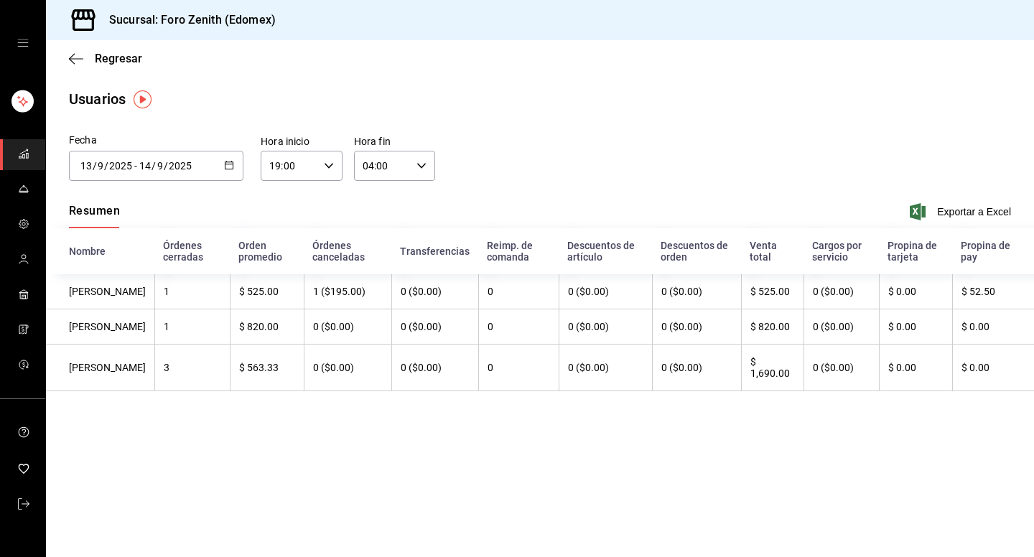
click at [72, 70] on div "Regresar" at bounding box center [540, 58] width 988 height 37
click at [76, 65] on div "Regresar" at bounding box center [540, 58] width 988 height 37
click at [80, 59] on icon "button" at bounding box center [76, 58] width 14 height 1
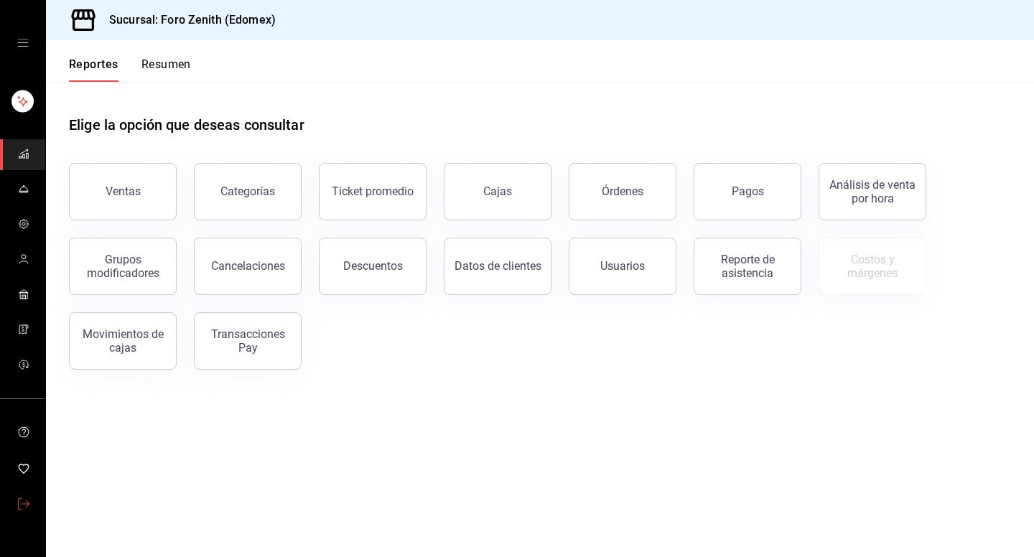
click at [18, 498] on icon "mailbox folders" at bounding box center [23, 503] width 11 height 11
